Goal: Navigation & Orientation: Find specific page/section

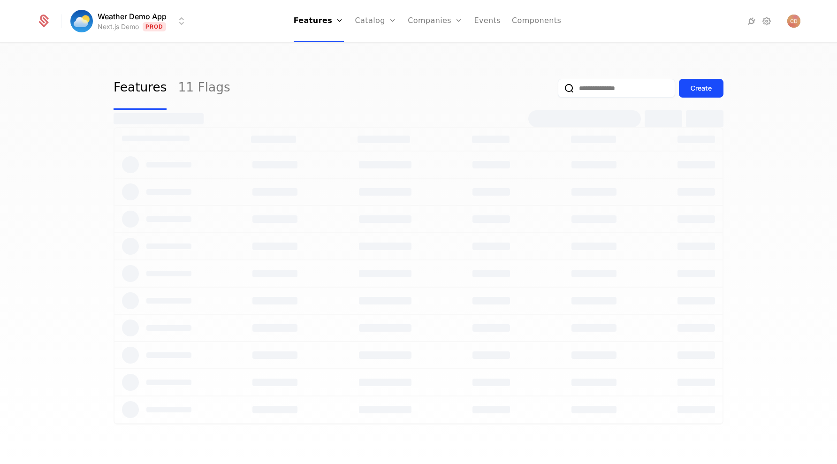
select select "***"
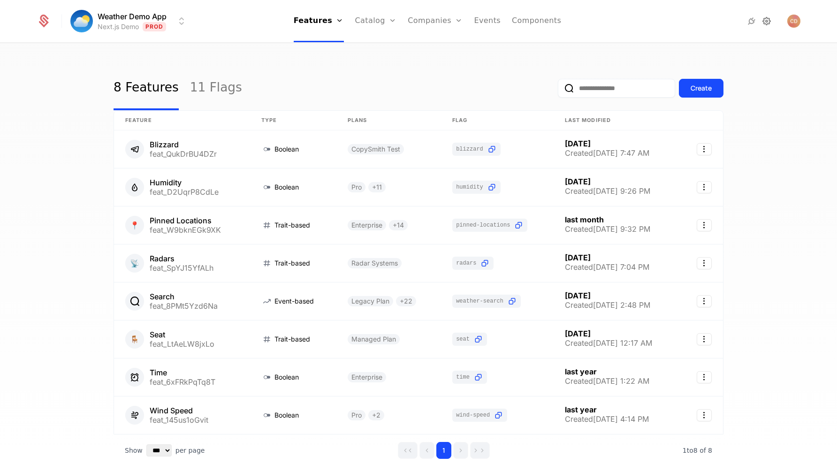
click at [766, 21] on icon at bounding box center [766, 20] width 11 height 11
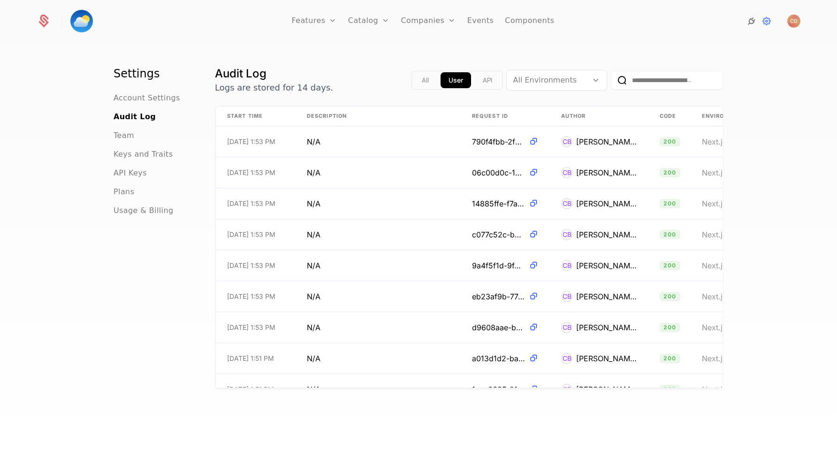
click at [751, 21] on icon at bounding box center [751, 20] width 11 height 11
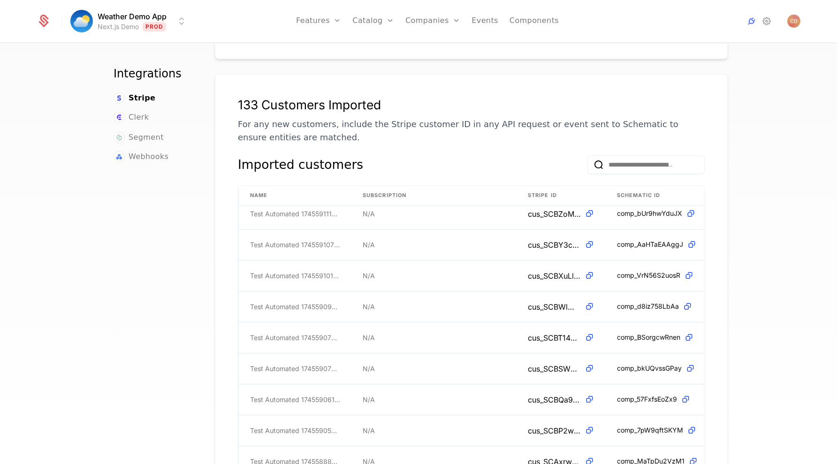
scroll to position [2331, 0]
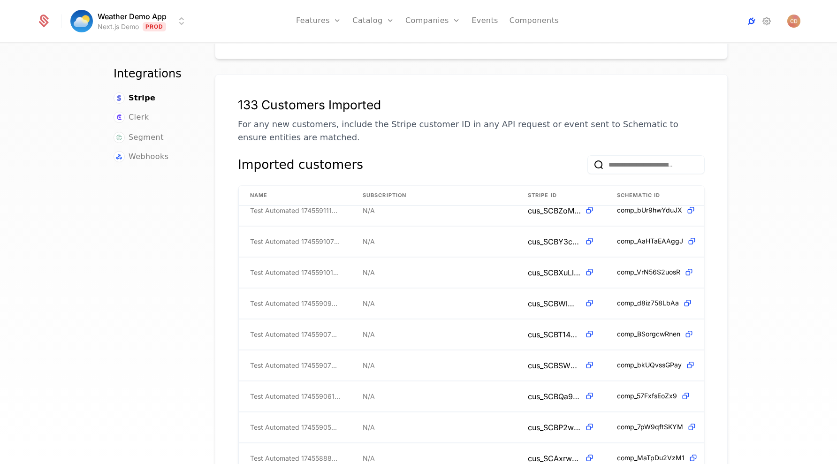
click at [753, 25] on icon at bounding box center [751, 20] width 11 height 11
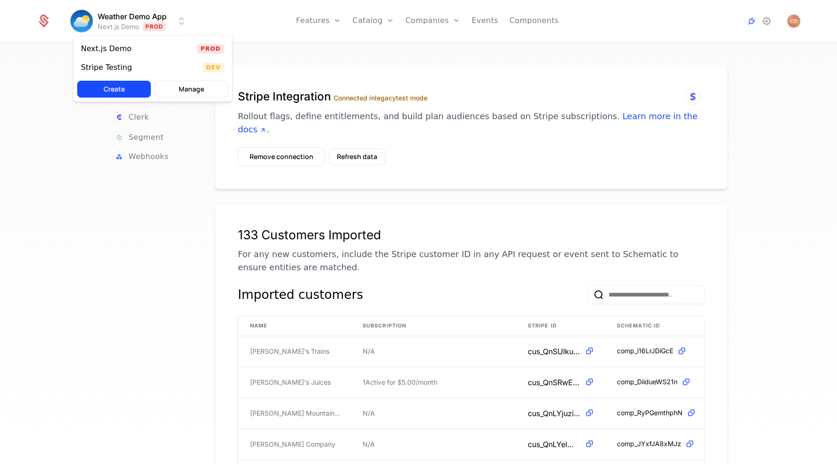
click at [143, 19] on html "Weather Demo App Next.js Demo Prod Features Features Flags Catalog Plans Add On…" at bounding box center [418, 232] width 837 height 464
click at [239, 24] on html "Weather Demo App Next.js Demo Prod Features Features Flags Catalog Plans Add On…" at bounding box center [418, 232] width 837 height 464
